Goal: Navigation & Orientation: Find specific page/section

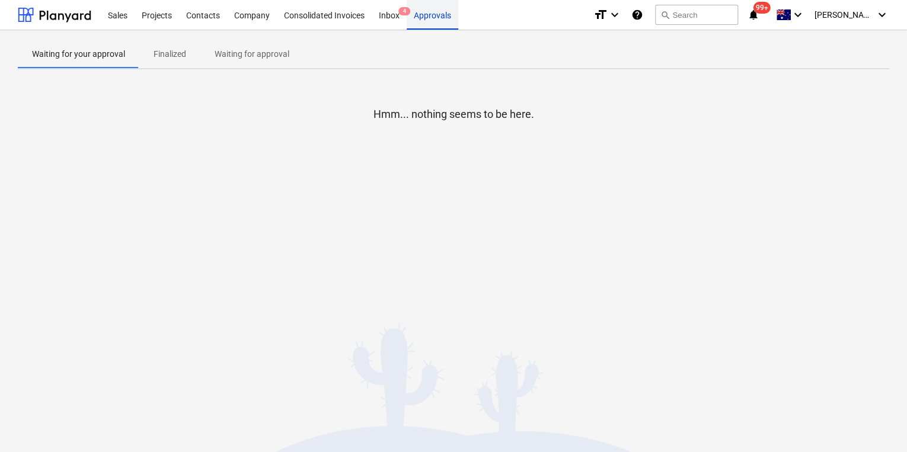
click at [420, 19] on div "Approvals" at bounding box center [433, 14] width 52 height 30
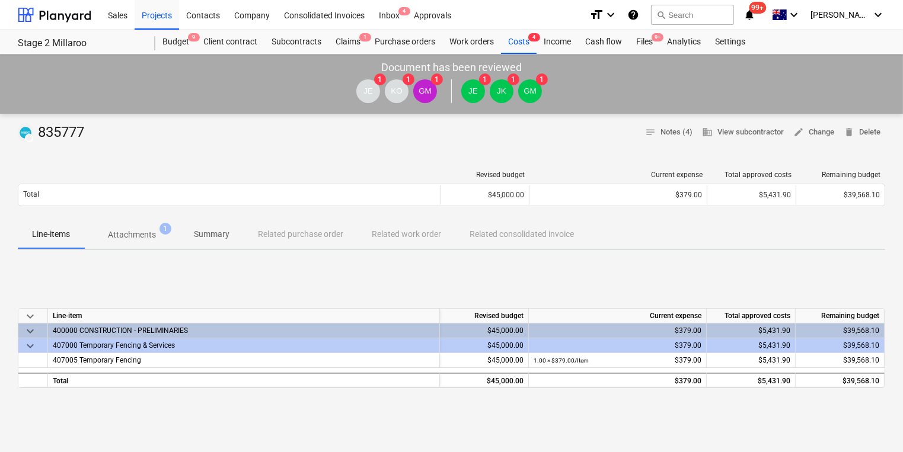
click at [152, 239] on p "Attachments" at bounding box center [132, 235] width 48 height 12
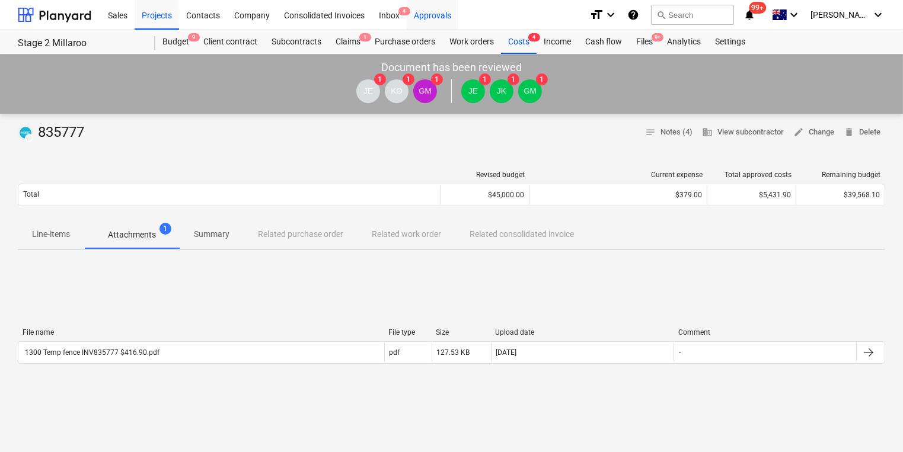
click at [436, 11] on div "Approvals" at bounding box center [433, 14] width 52 height 30
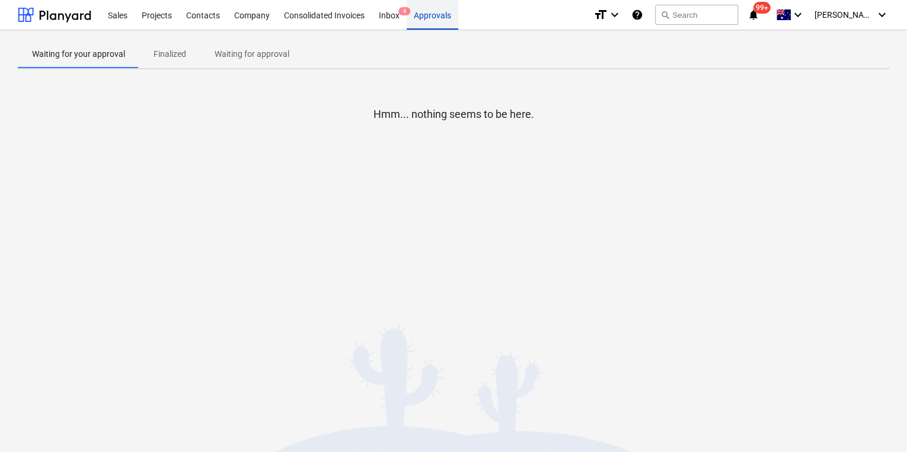
click at [427, 15] on div "Approvals" at bounding box center [433, 14] width 52 height 30
click at [398, 14] on div "Inbox 4" at bounding box center [389, 14] width 35 height 30
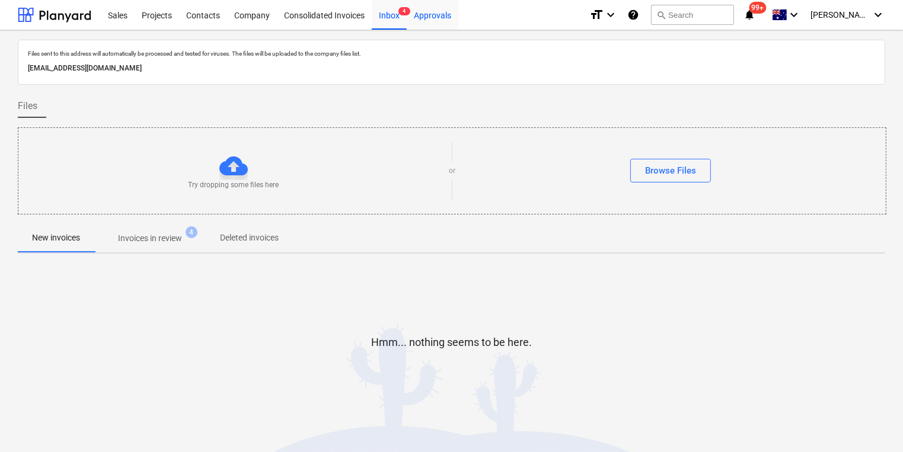
click at [438, 18] on div "Approvals" at bounding box center [433, 14] width 52 height 30
